Goal: Navigation & Orientation: Find specific page/section

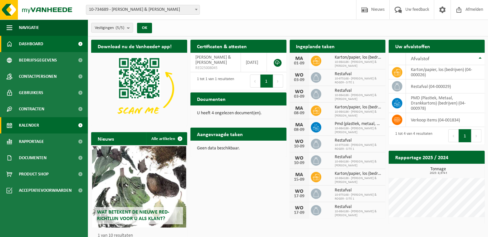
click at [38, 126] on span "Kalender" at bounding box center [29, 125] width 20 height 16
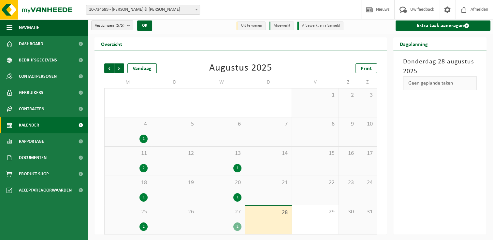
scroll to position [3, 0]
click at [119, 66] on span "Volgende" at bounding box center [119, 68] width 10 height 10
